Goal: Communication & Community: Answer question/provide support

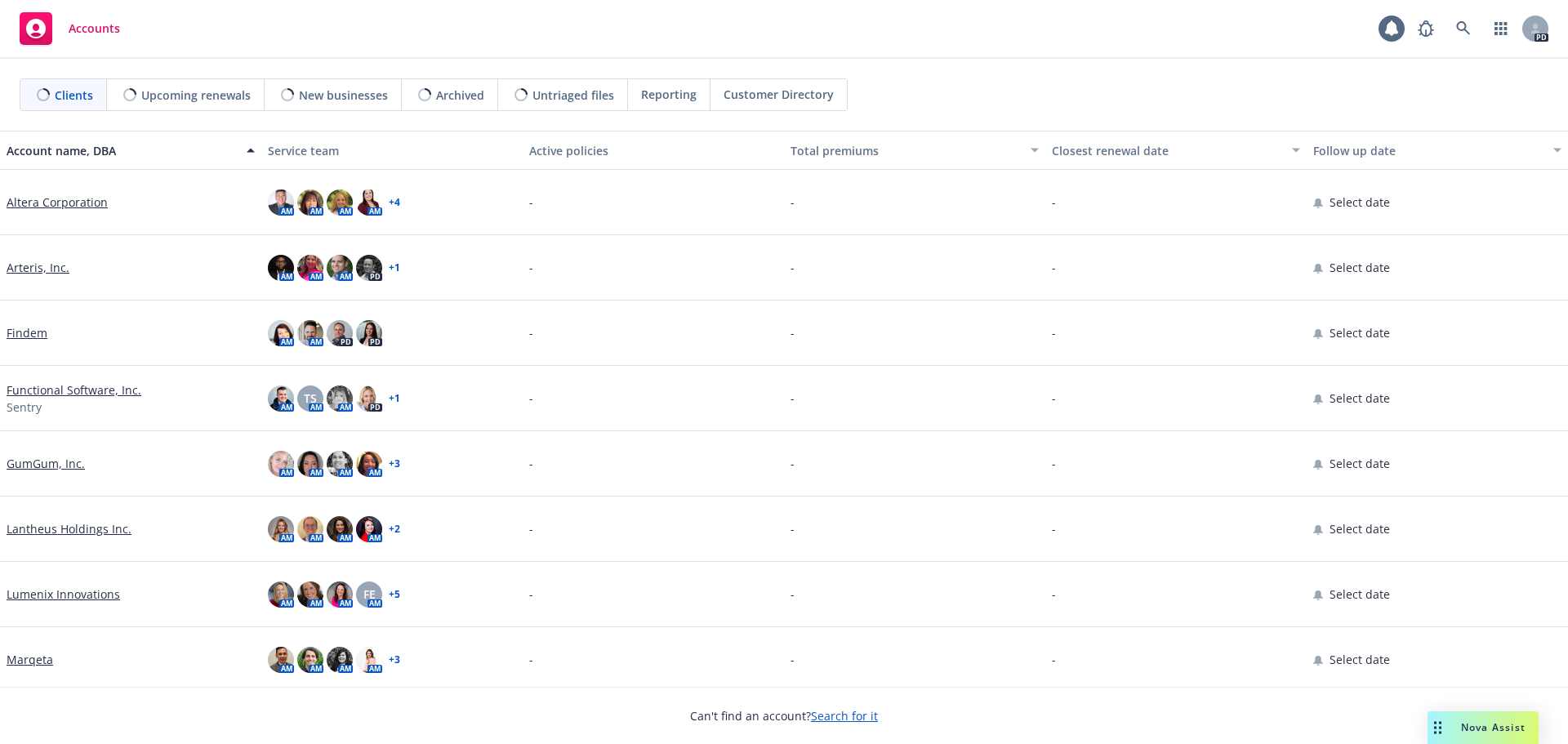
click at [1502, 729] on span "Nova Assist" at bounding box center [1494, 727] width 65 height 14
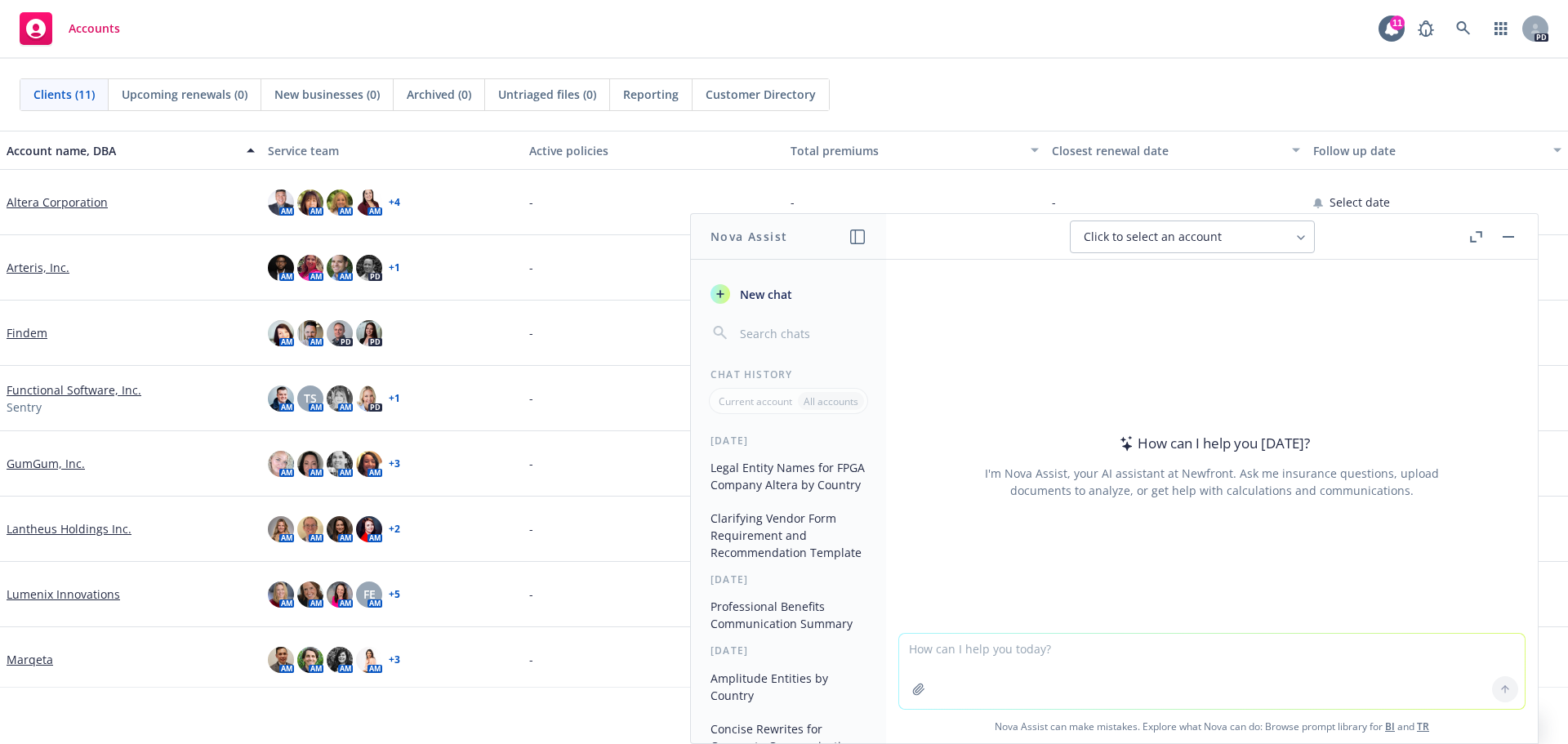
click at [1015, 652] on textarea at bounding box center [1212, 671] width 626 height 75
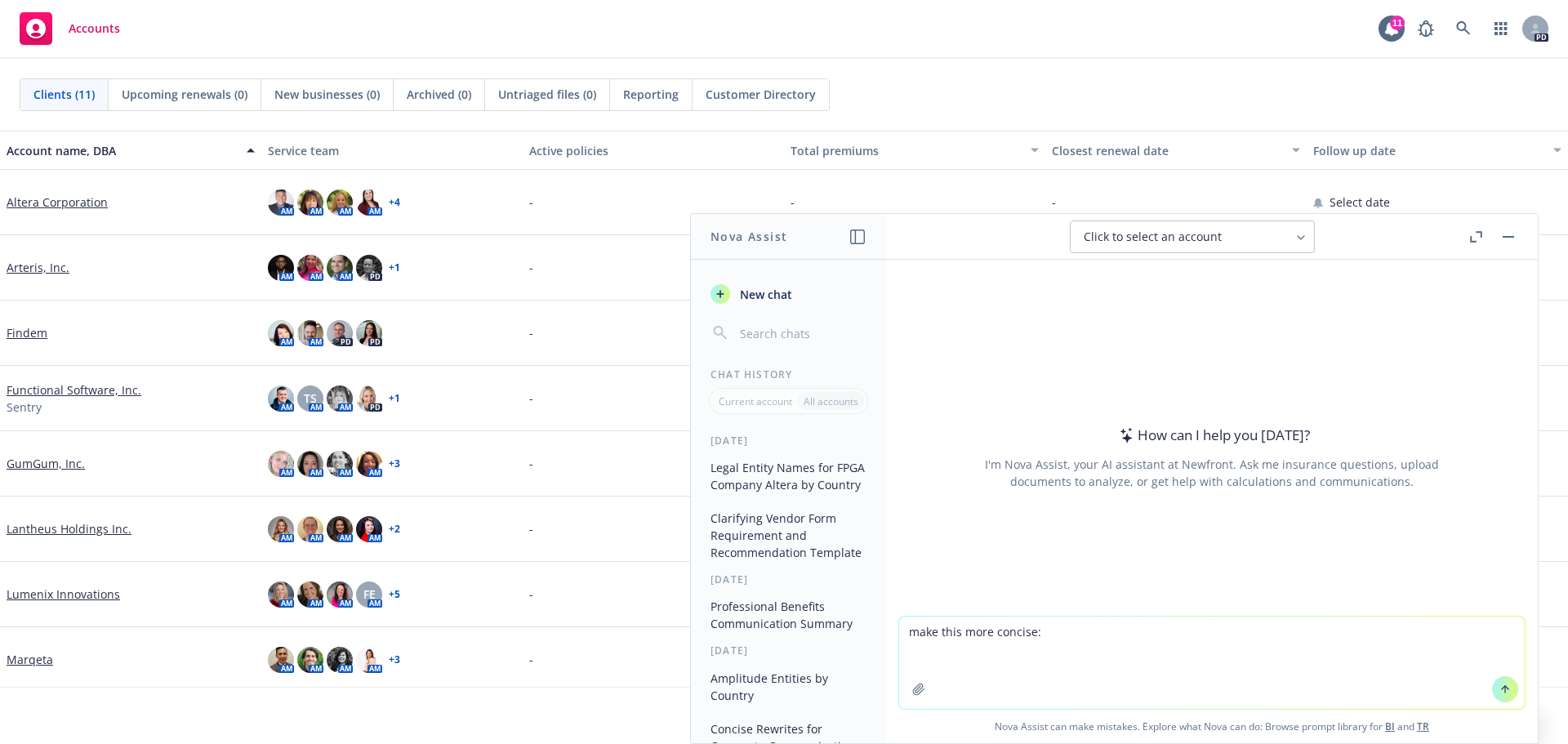
paste textarea "Following up to our call earlier, please send out the vouchers from [GEOGRAPHIC…"
type textarea "make this more concise: Following up to our call earlier, please send out the v…"
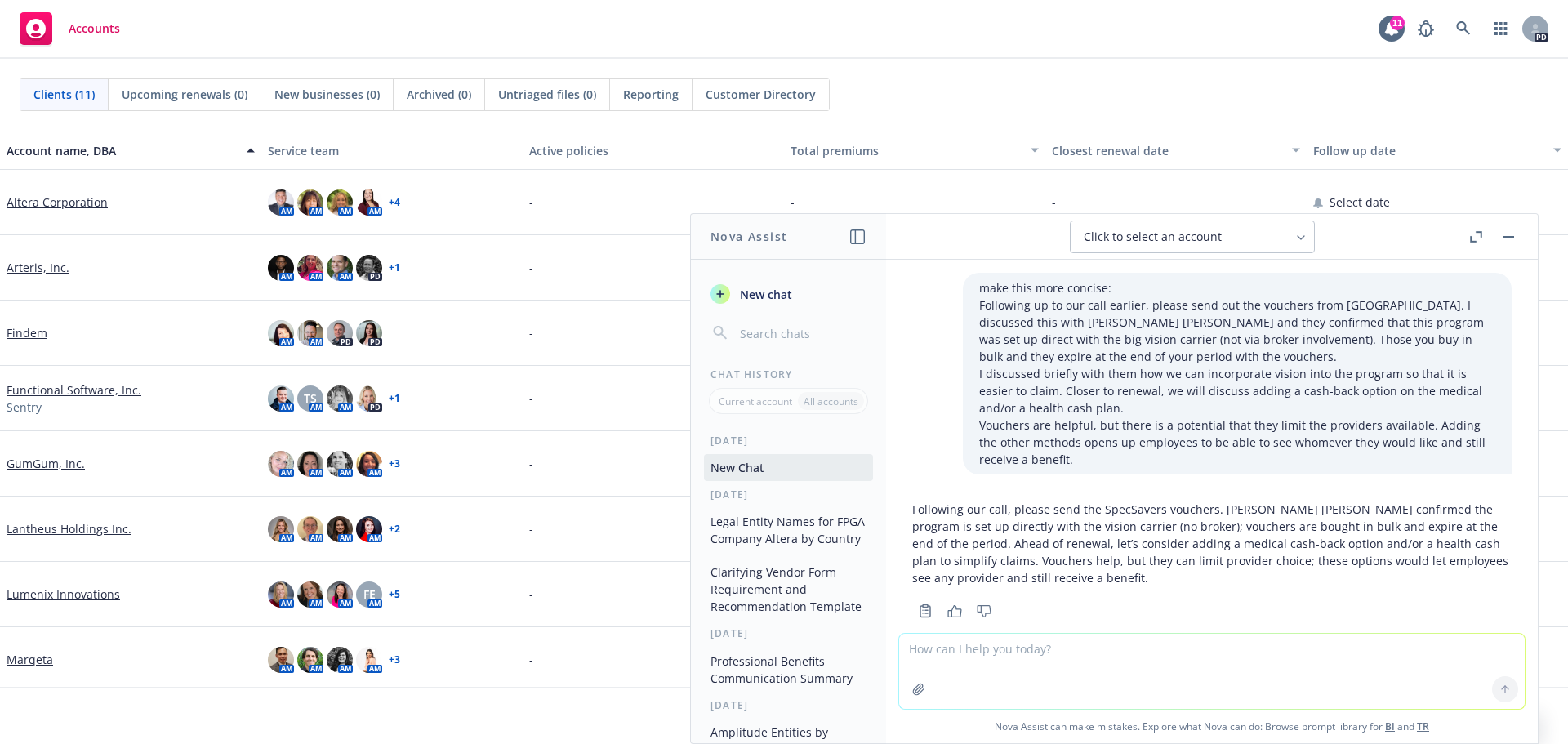
scroll to position [29, 0]
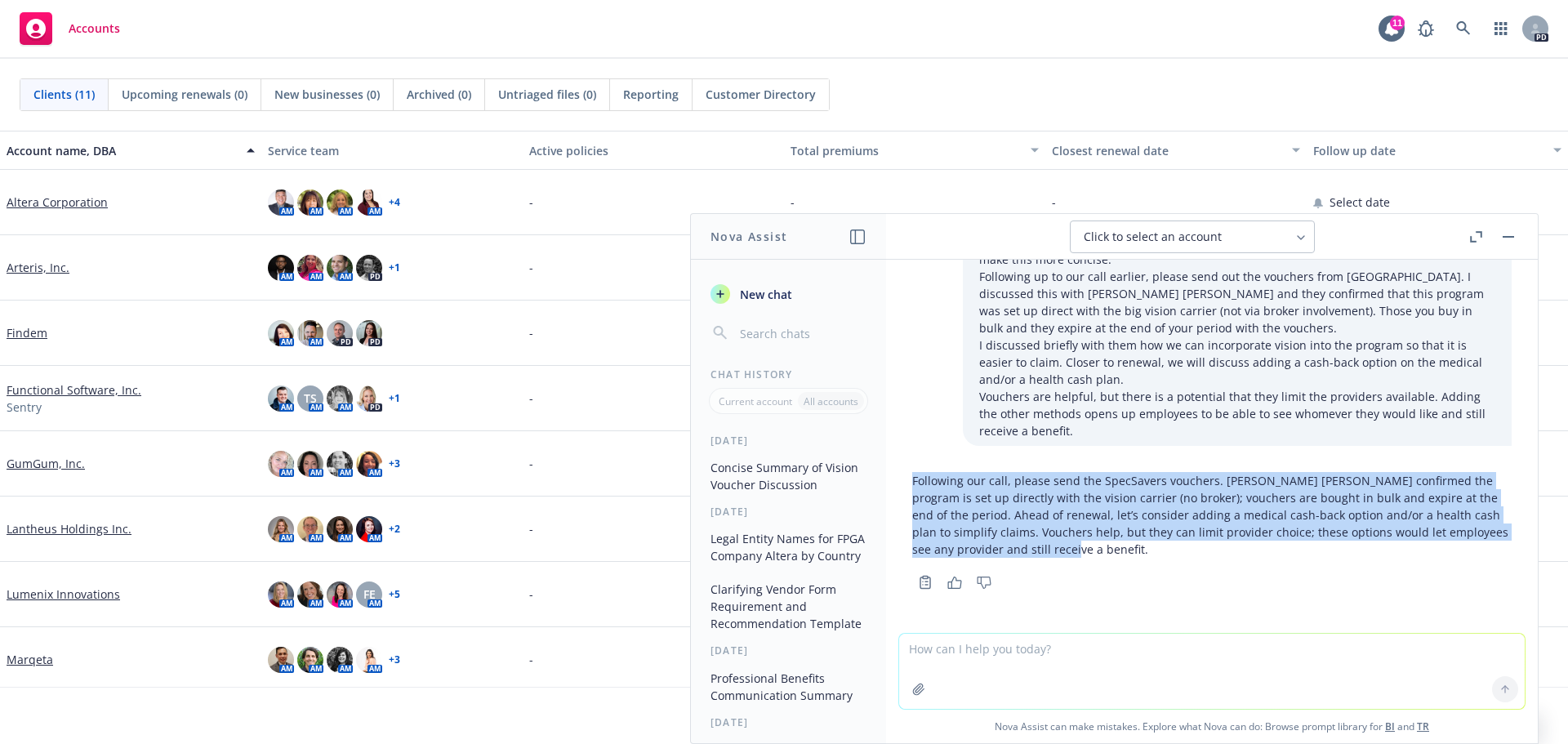
drag, startPoint x: 1123, startPoint y: 555, endPoint x: 912, endPoint y: 485, distance: 222.3
click at [912, 485] on p "Following our call, please send the SpecSavers vouchers. [PERSON_NAME] [PERSON_…" at bounding box center [1212, 515] width 600 height 86
copy p "Following our call, please send the SpecSavers vouchers. [PERSON_NAME] [PERSON_…"
click at [1350, 550] on p "Following our call, please send the SpecSavers vouchers. [PERSON_NAME] [PERSON_…" at bounding box center [1212, 515] width 600 height 86
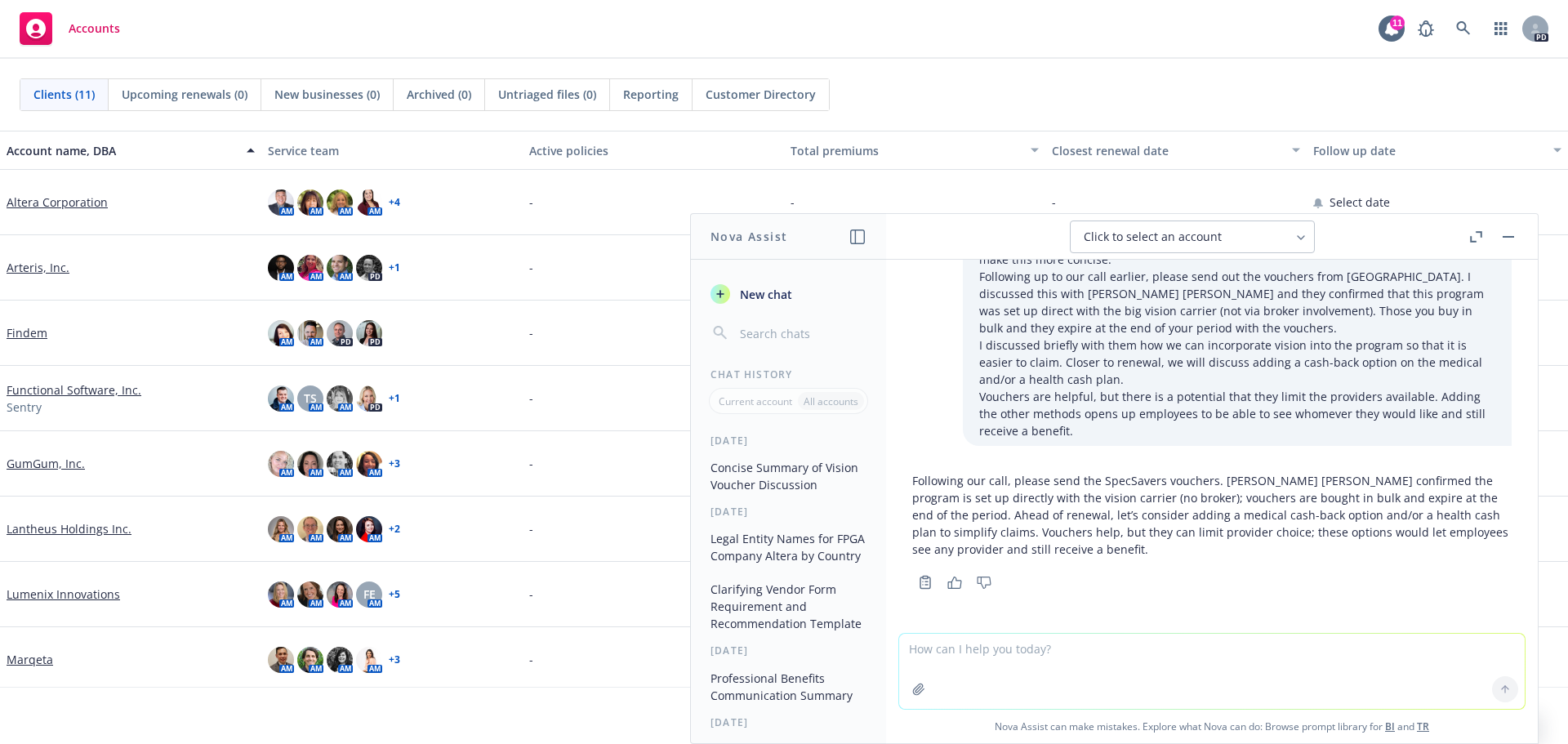
click at [1109, 520] on p "Following our call, please send the SpecSavers vouchers. [PERSON_NAME] [PERSON_…" at bounding box center [1212, 515] width 600 height 86
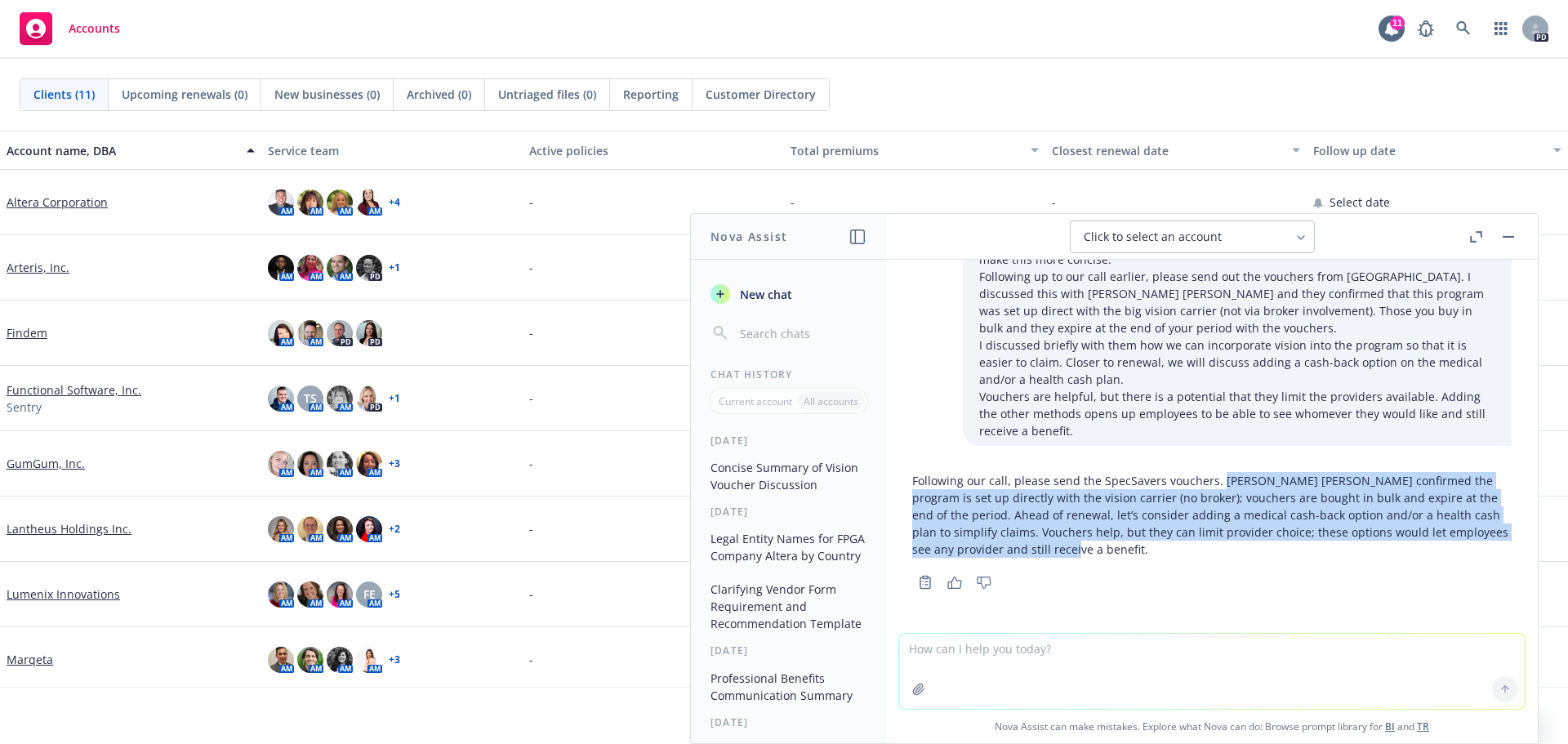
drag, startPoint x: 1216, startPoint y: 482, endPoint x: 1099, endPoint y: 545, distance: 132.9
click at [1099, 545] on p "Following our call, please send the SpecSavers vouchers. [PERSON_NAME] [PERSON_…" at bounding box center [1212, 515] width 600 height 86
copy p "[PERSON_NAME] [PERSON_NAME] confirmed the program is set up directly with the v…"
click at [1199, 528] on p "Following our call, please send the SpecSavers vouchers. [PERSON_NAME] [PERSON_…" at bounding box center [1212, 515] width 600 height 86
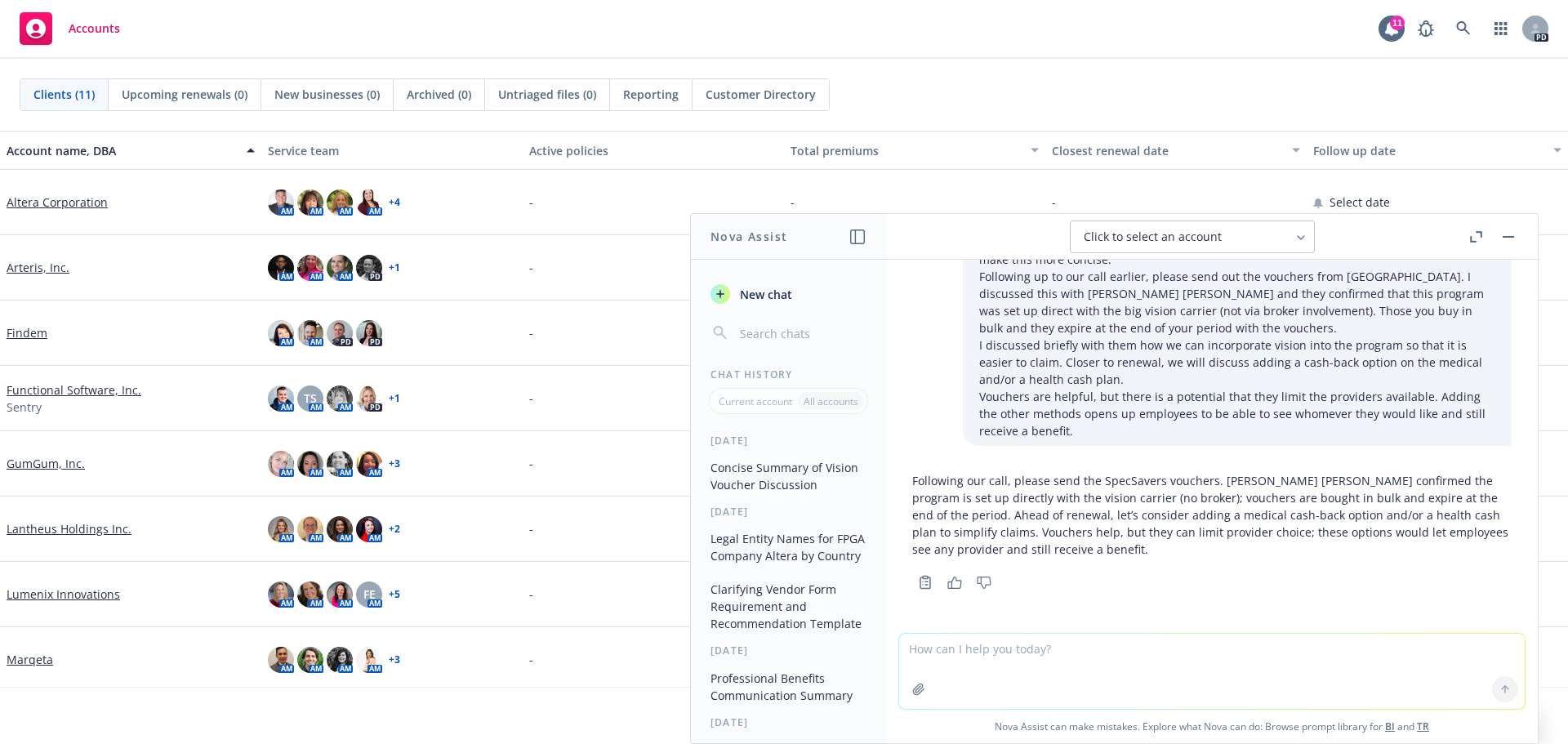
click at [1101, 517] on p "Following our call, please send the SpecSavers vouchers. [PERSON_NAME] [PERSON_…" at bounding box center [1212, 515] width 600 height 86
click at [711, 40] on div "Accounts 11 PD" at bounding box center [784, 29] width 1568 height 59
